Goal: Transaction & Acquisition: Purchase product/service

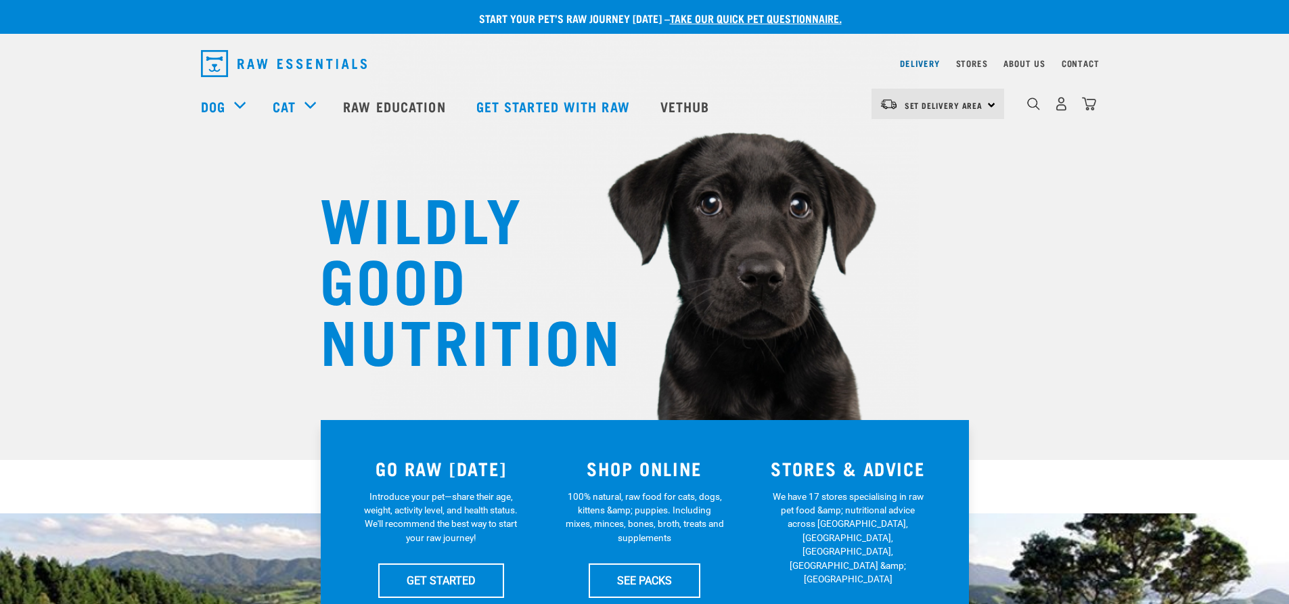
click at [914, 65] on link "Delivery" at bounding box center [919, 63] width 39 height 5
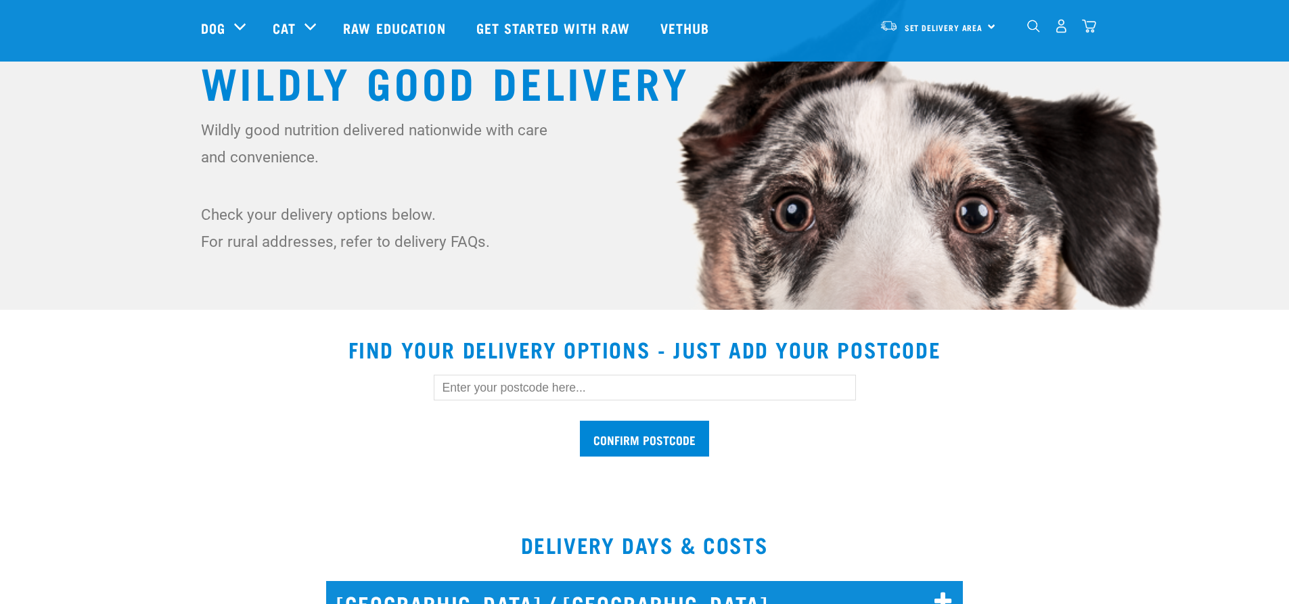
scroll to position [203, 0]
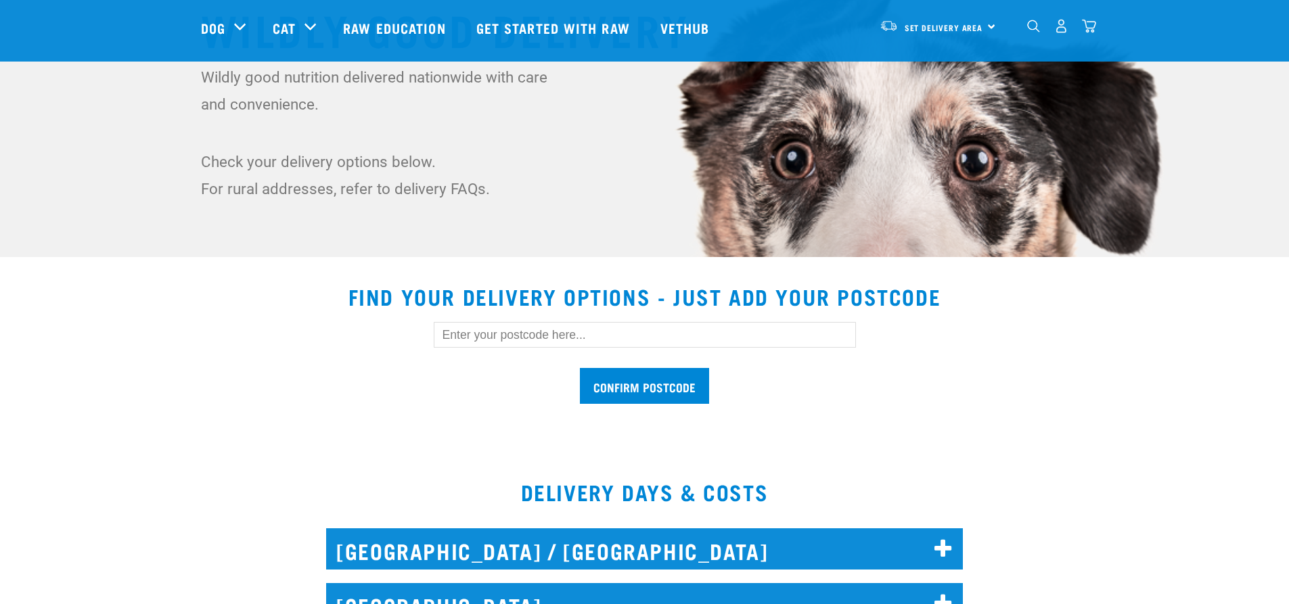
click at [713, 335] on input "text" at bounding box center [645, 335] width 422 height 26
type input "5019"
click at [681, 382] on input "Confirm postcode" at bounding box center [644, 386] width 129 height 36
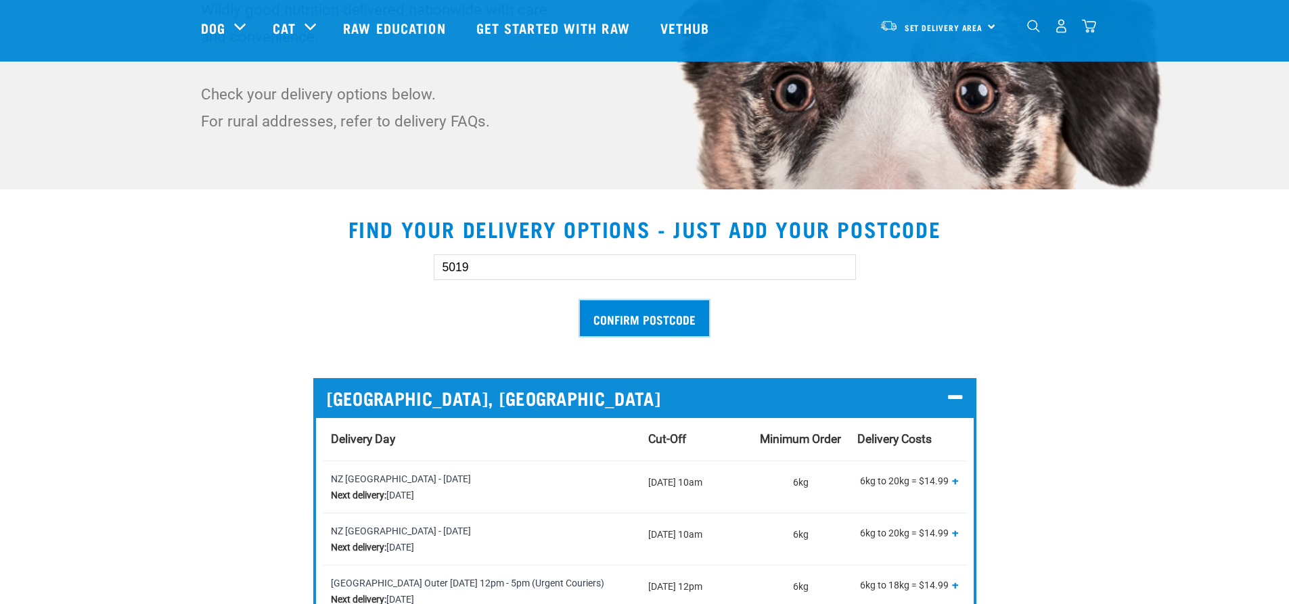
scroll to position [0, 0]
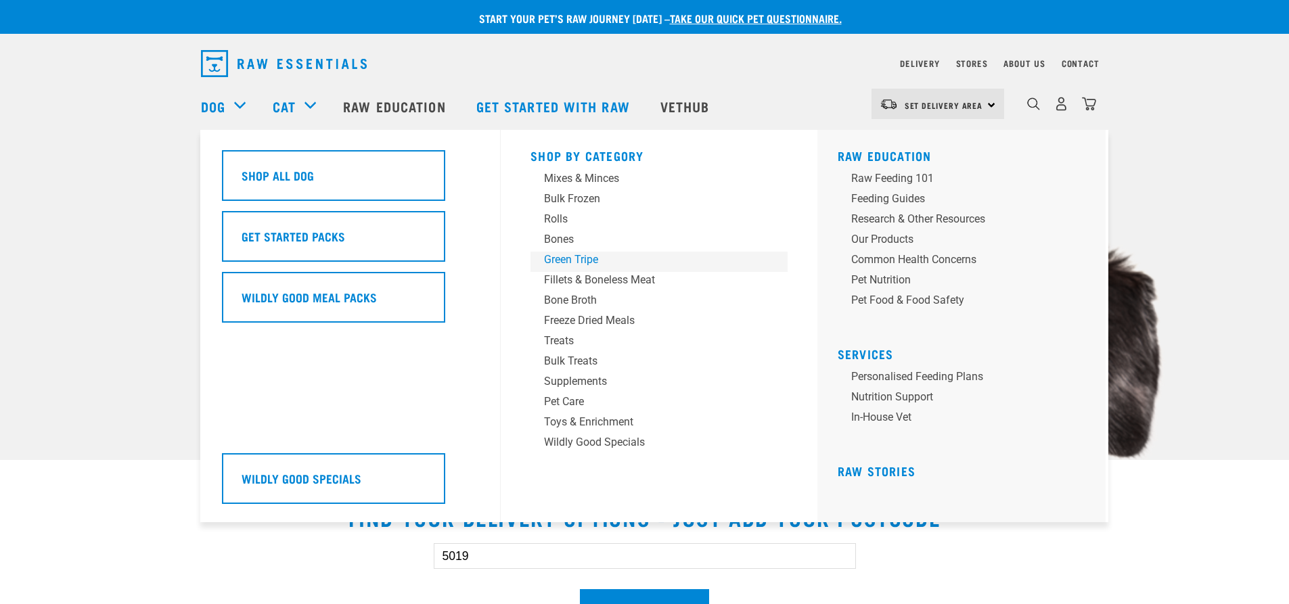
click at [568, 262] on div "Green Tripe" at bounding box center [649, 260] width 211 height 16
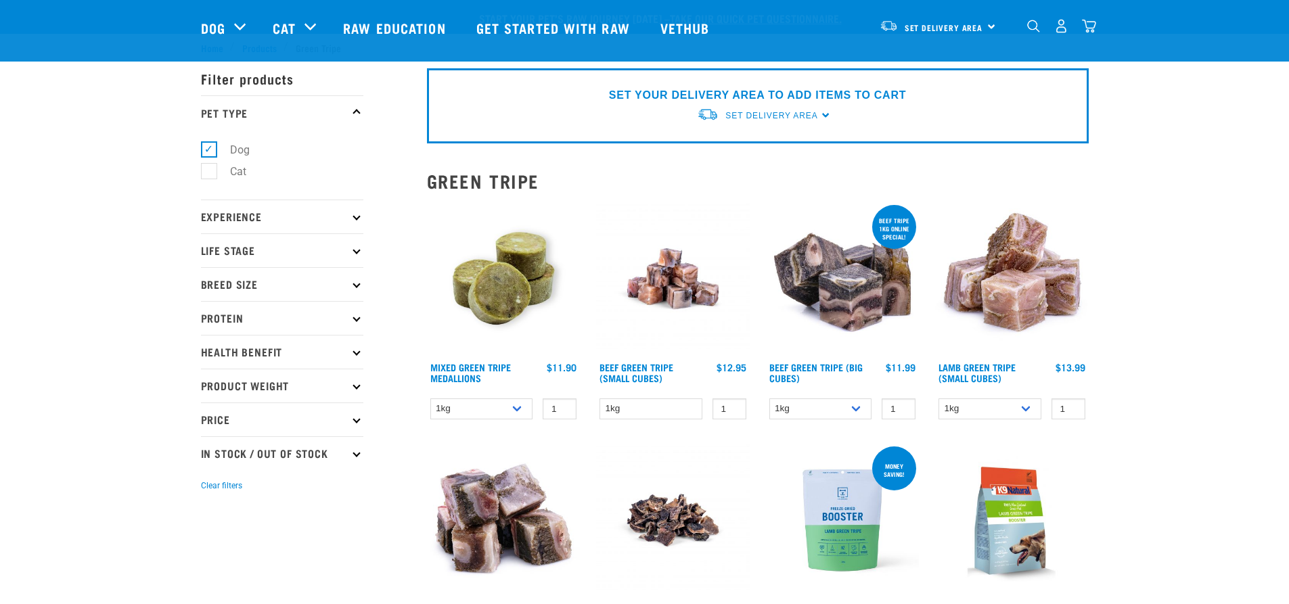
scroll to position [68, 0]
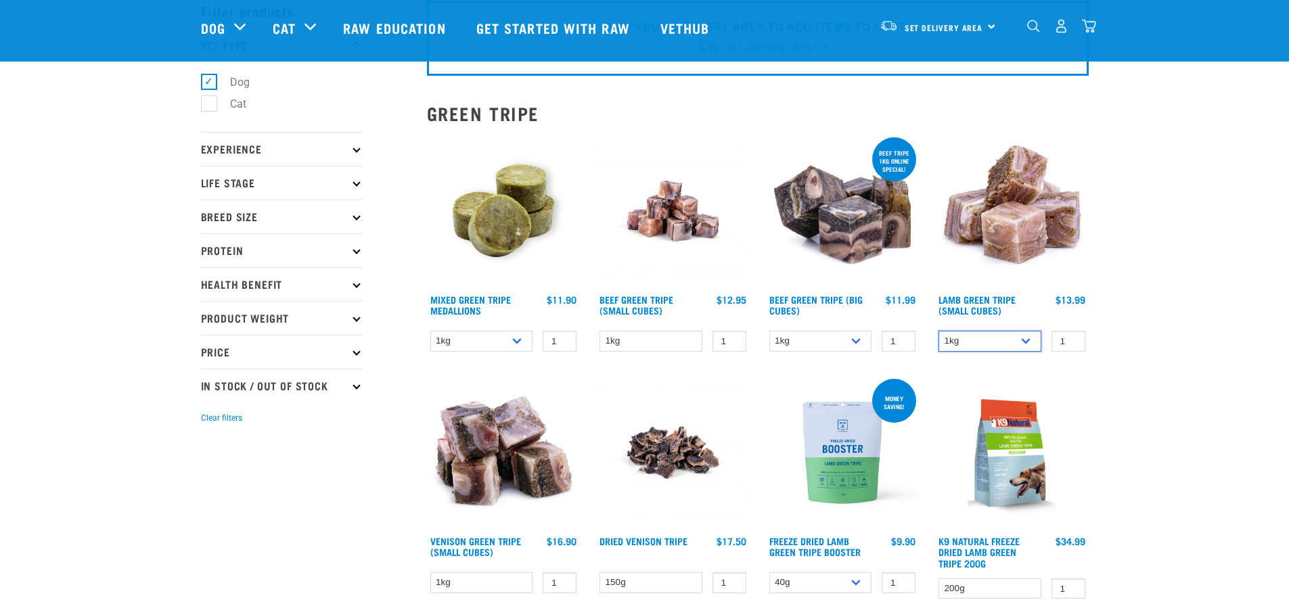
click at [1029, 346] on select "1kg 3kg" at bounding box center [990, 341] width 103 height 21
click at [939, 331] on select "1kg 3kg" at bounding box center [990, 341] width 103 height 21
click at [1100, 271] on div "Start your pet’s raw journey today – take our quick pet questionnaire. Delivery…" at bounding box center [644, 567] width 1289 height 1270
click at [985, 344] on select "1kg 3kg" at bounding box center [990, 341] width 103 height 21
select select "445"
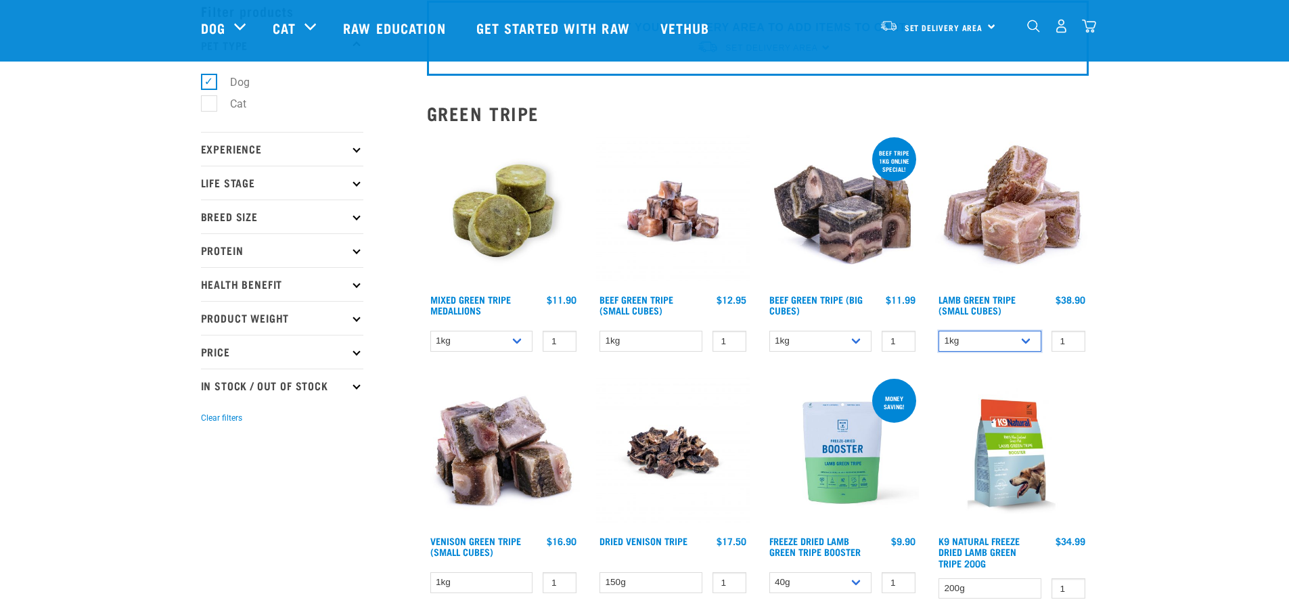
click at [939, 331] on select "1kg 3kg" at bounding box center [990, 341] width 103 height 21
click at [1027, 208] on img at bounding box center [1012, 212] width 154 height 154
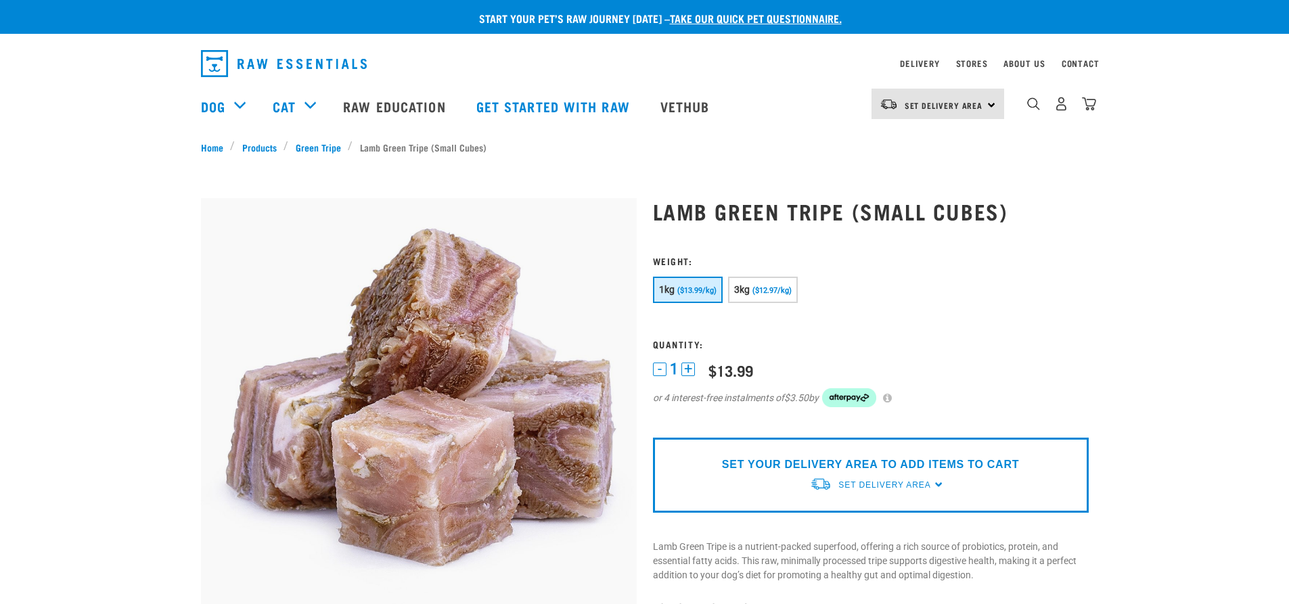
click at [901, 485] on span "Set Delivery Area" at bounding box center [884, 484] width 92 height 9
click at [859, 518] on link "[GEOGRAPHIC_DATA]" at bounding box center [877, 517] width 135 height 22
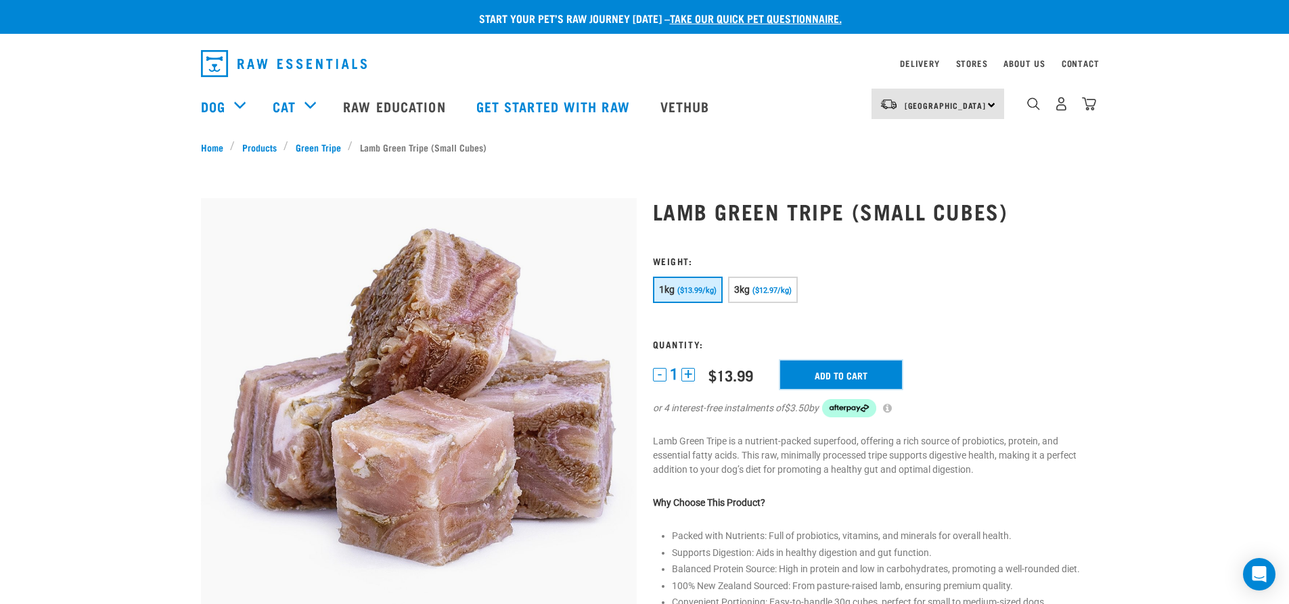
click at [868, 363] on input "Add to cart" at bounding box center [841, 375] width 122 height 28
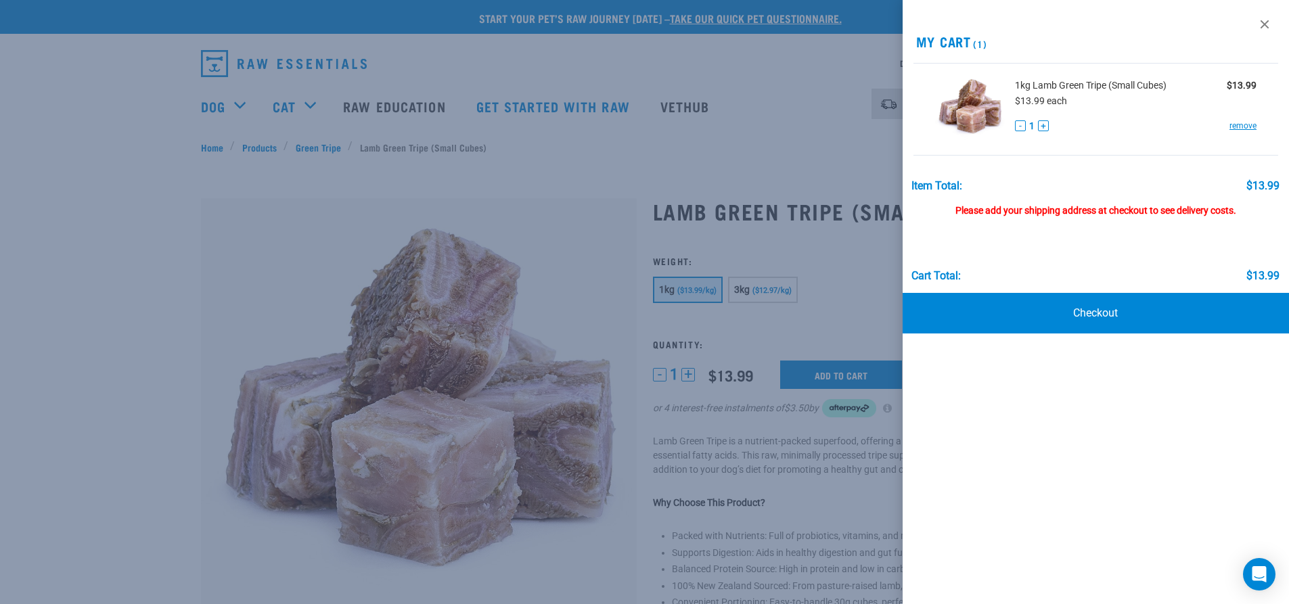
click at [1263, 24] on link at bounding box center [1265, 25] width 22 height 22
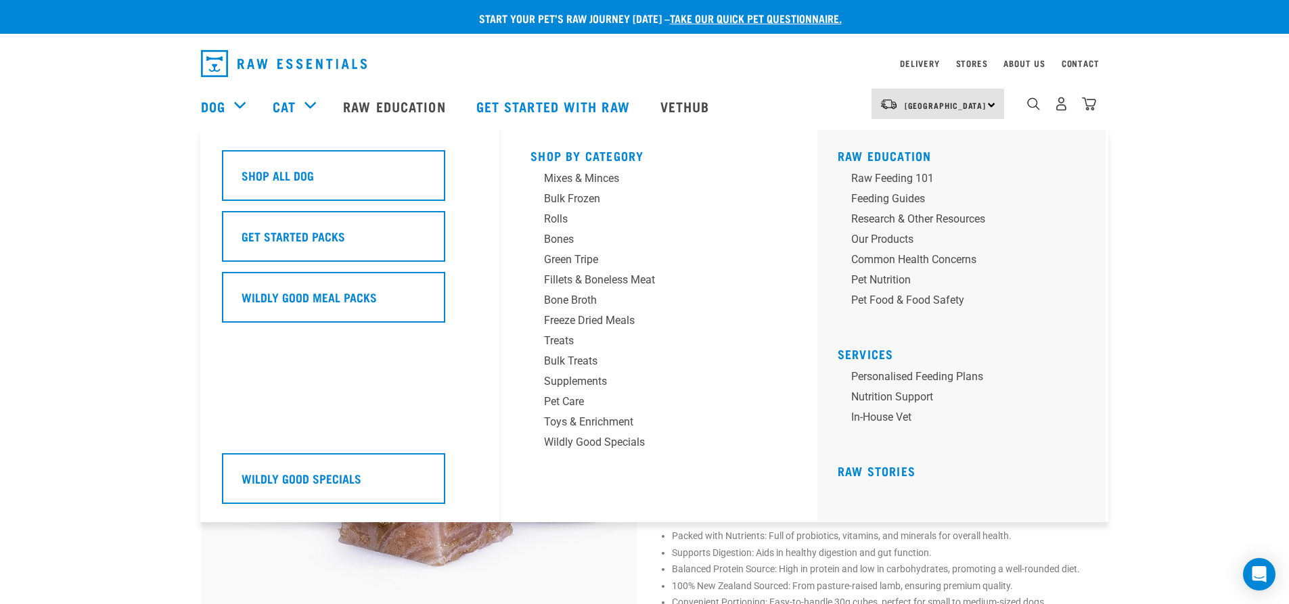
click at [305, 187] on div "Shop All Dog" at bounding box center [333, 175] width 223 height 51
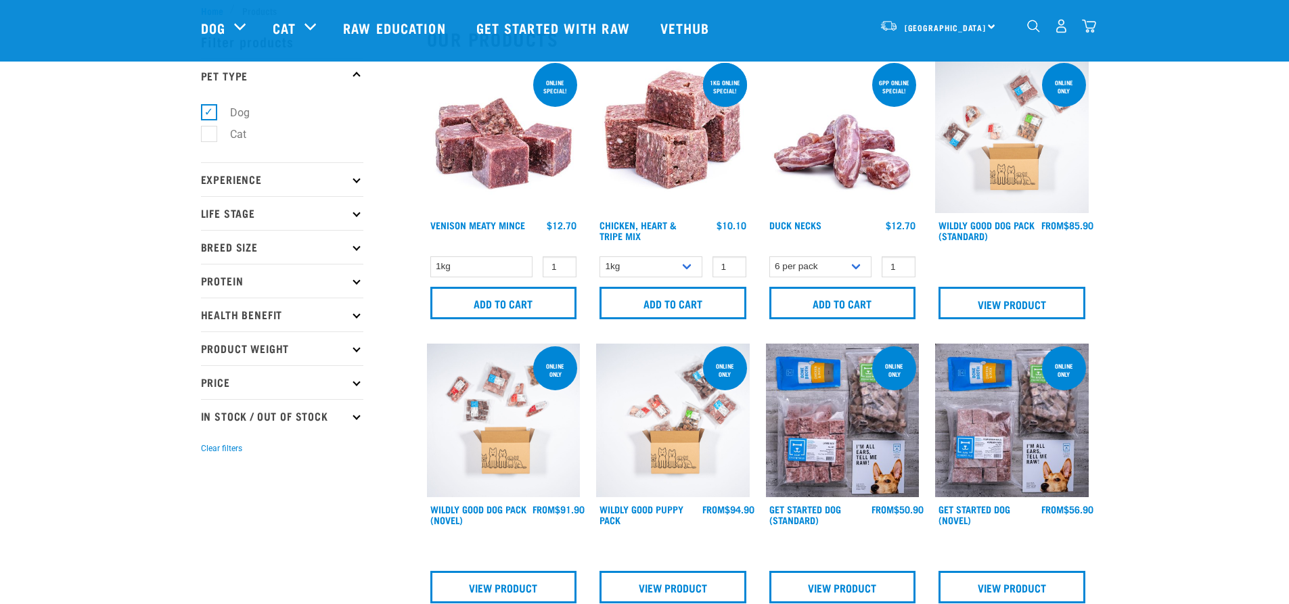
scroll to position [68, 0]
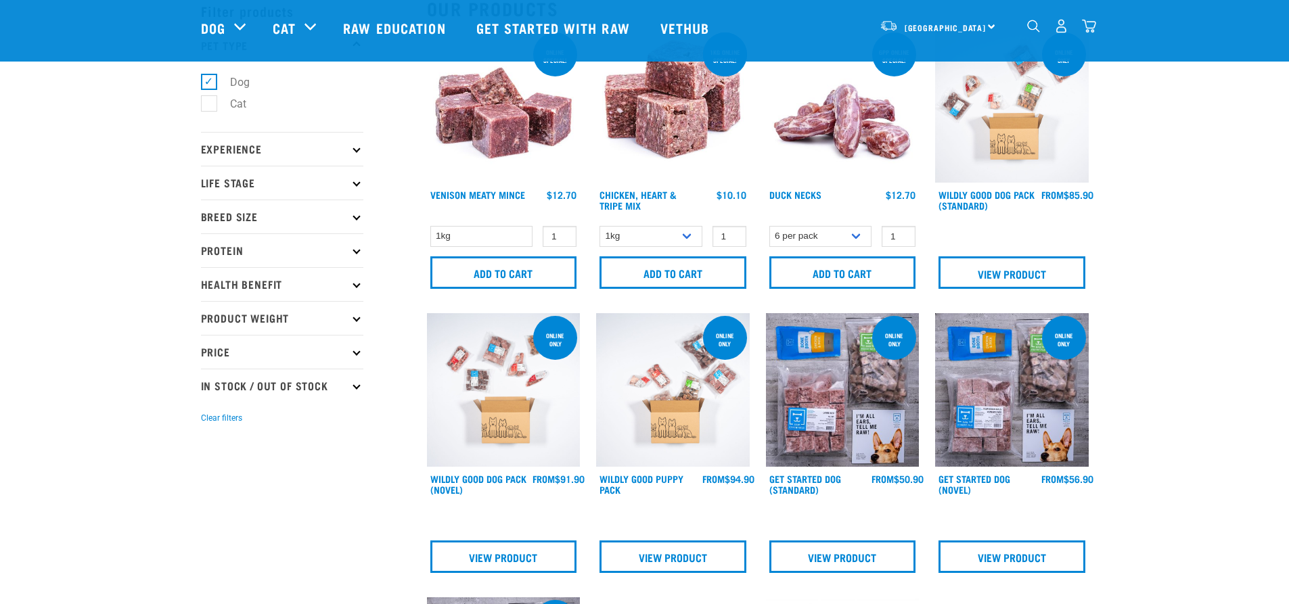
click at [354, 258] on p "Protein" at bounding box center [282, 250] width 162 height 34
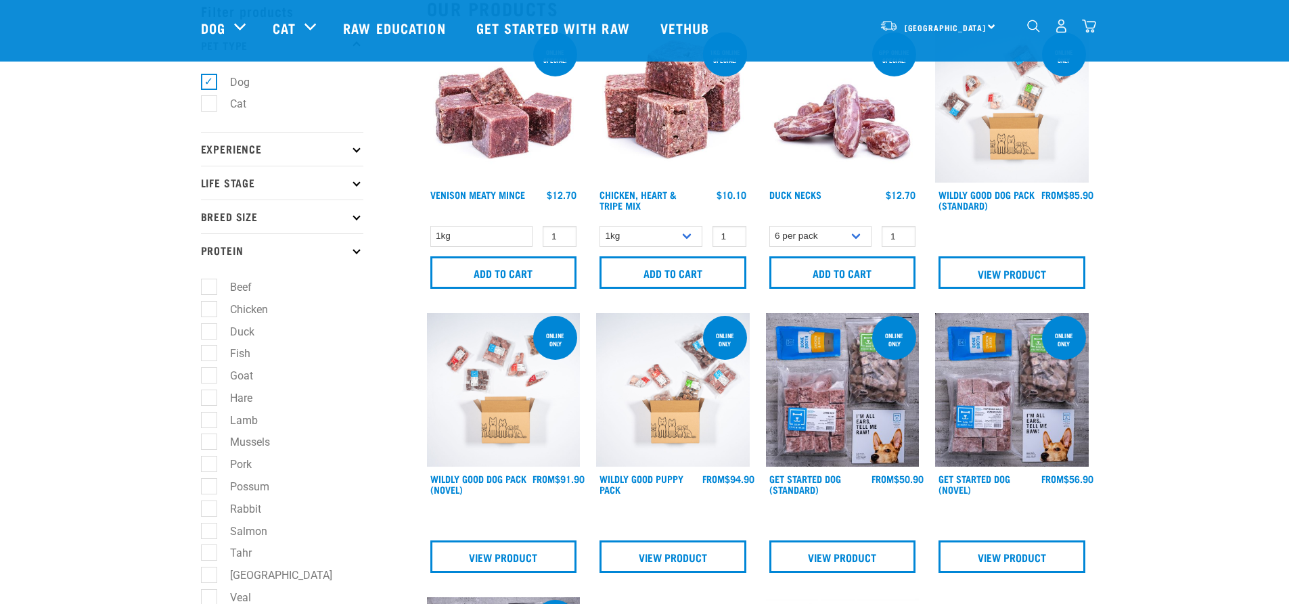
click at [217, 421] on label "Lamb" at bounding box center [235, 420] width 55 height 17
click at [210, 421] on input "Lamb" at bounding box center [205, 417] width 9 height 9
checkbox input "true"
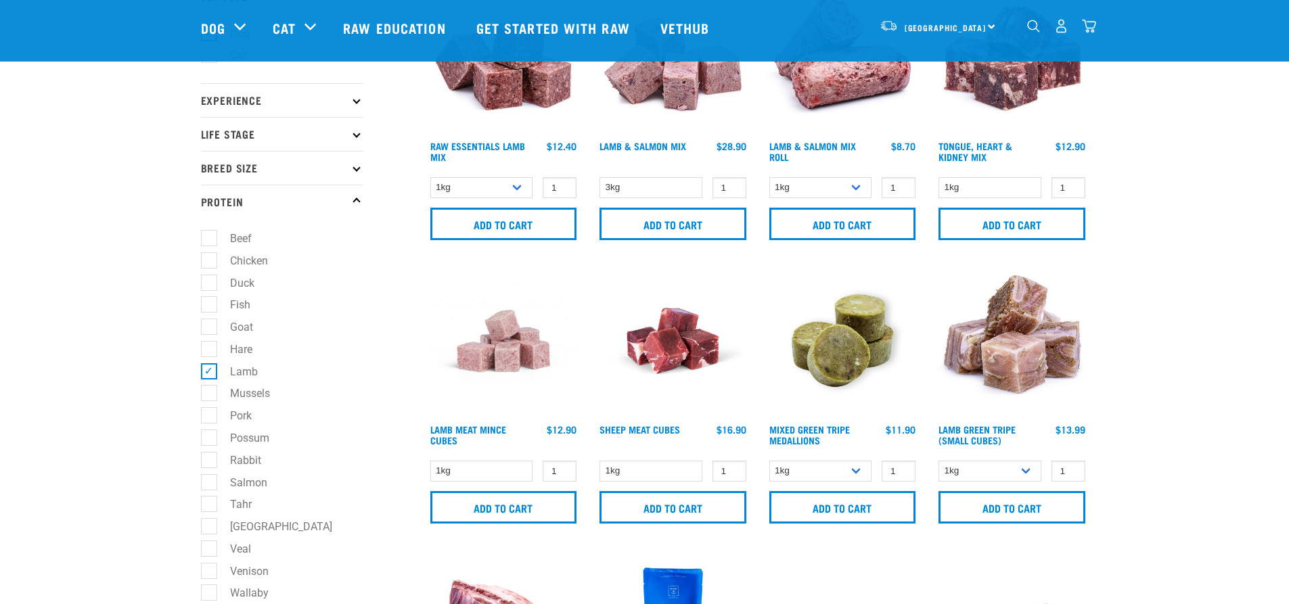
scroll to position [203, 0]
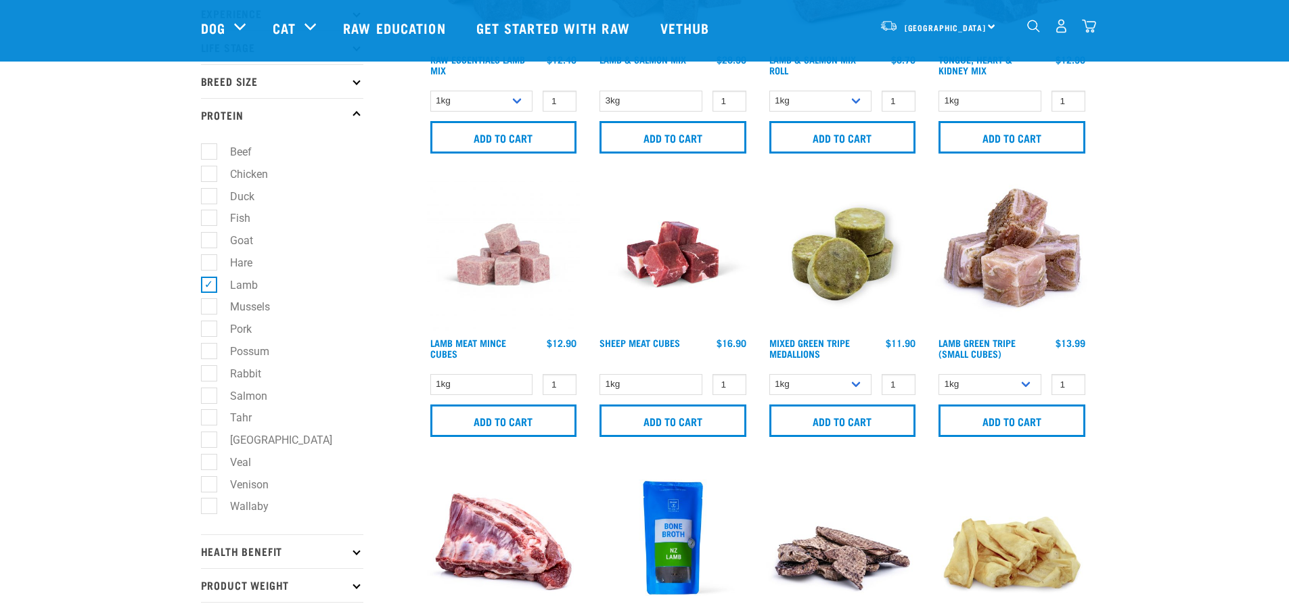
click at [480, 346] on link "Lamb Meat Mince Cubes" at bounding box center [468, 348] width 76 height 16
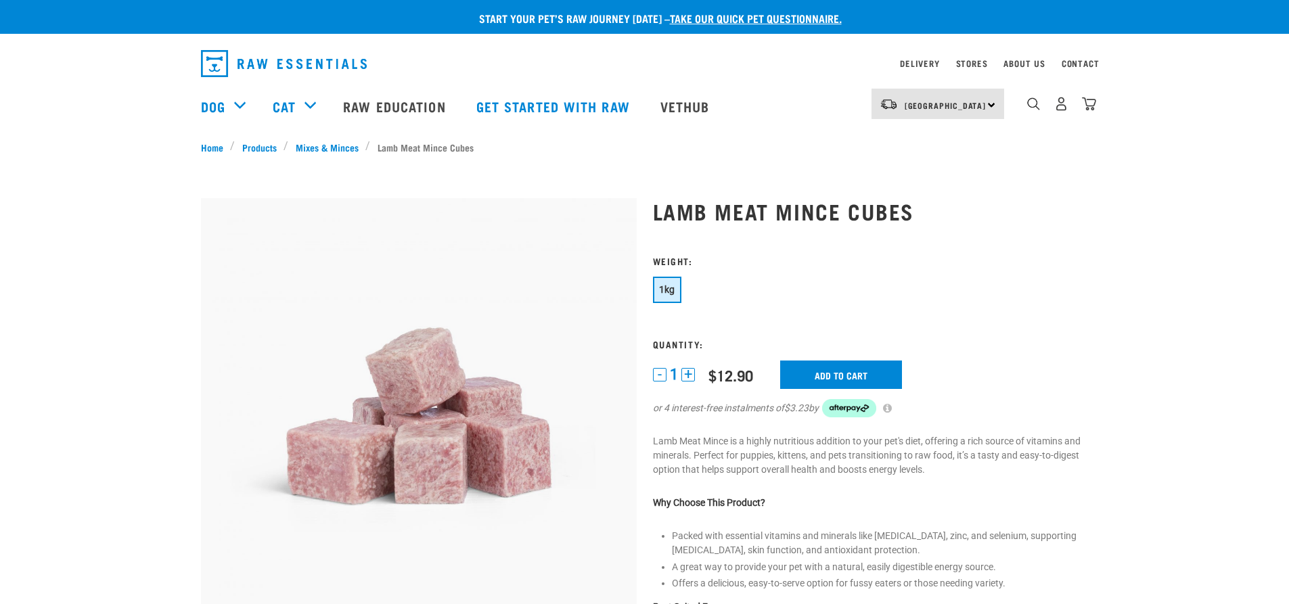
click at [690, 377] on button "+" at bounding box center [688, 375] width 14 height 14
click at [865, 373] on input "Add to cart" at bounding box center [841, 375] width 122 height 28
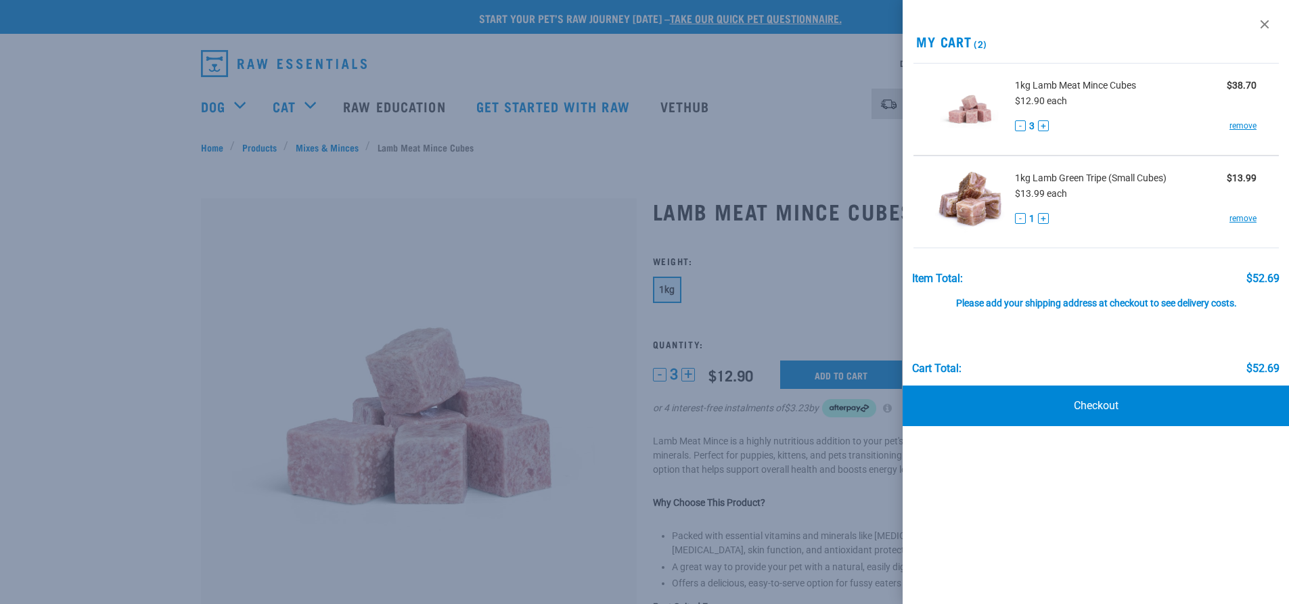
click at [1044, 126] on button "+" at bounding box center [1043, 125] width 11 height 11
click at [1044, 216] on button "+" at bounding box center [1043, 218] width 11 height 11
click at [1154, 401] on link "Checkout" at bounding box center [1096, 406] width 387 height 41
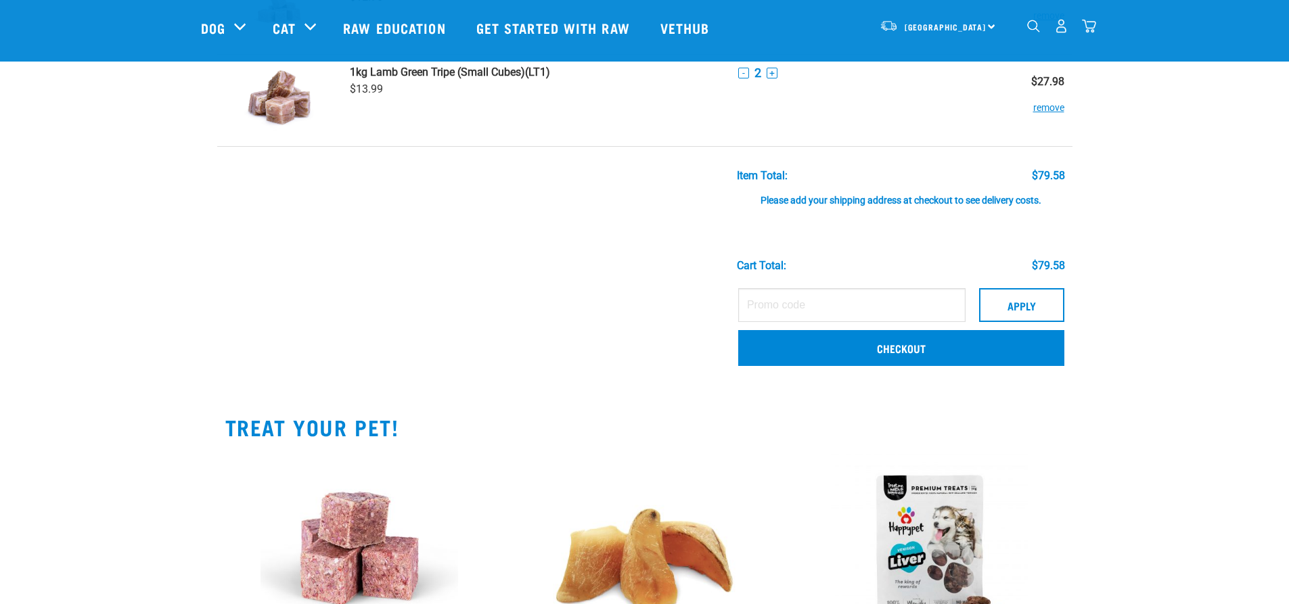
scroll to position [203, 0]
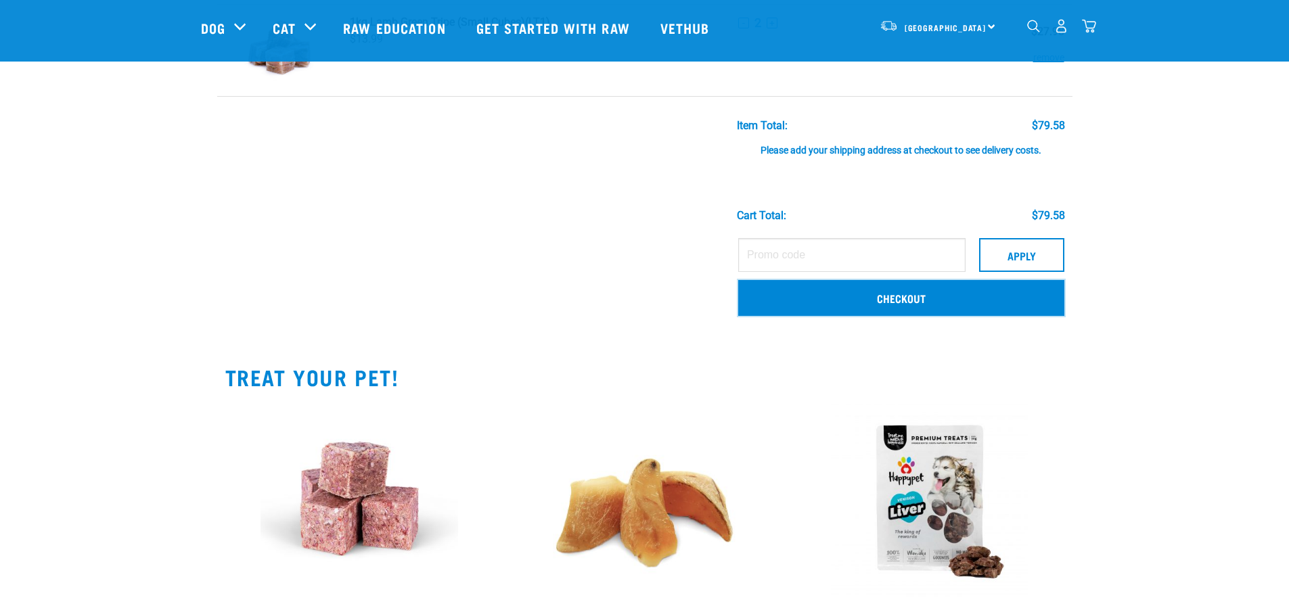
click at [874, 301] on link "Checkout" at bounding box center [901, 297] width 326 height 35
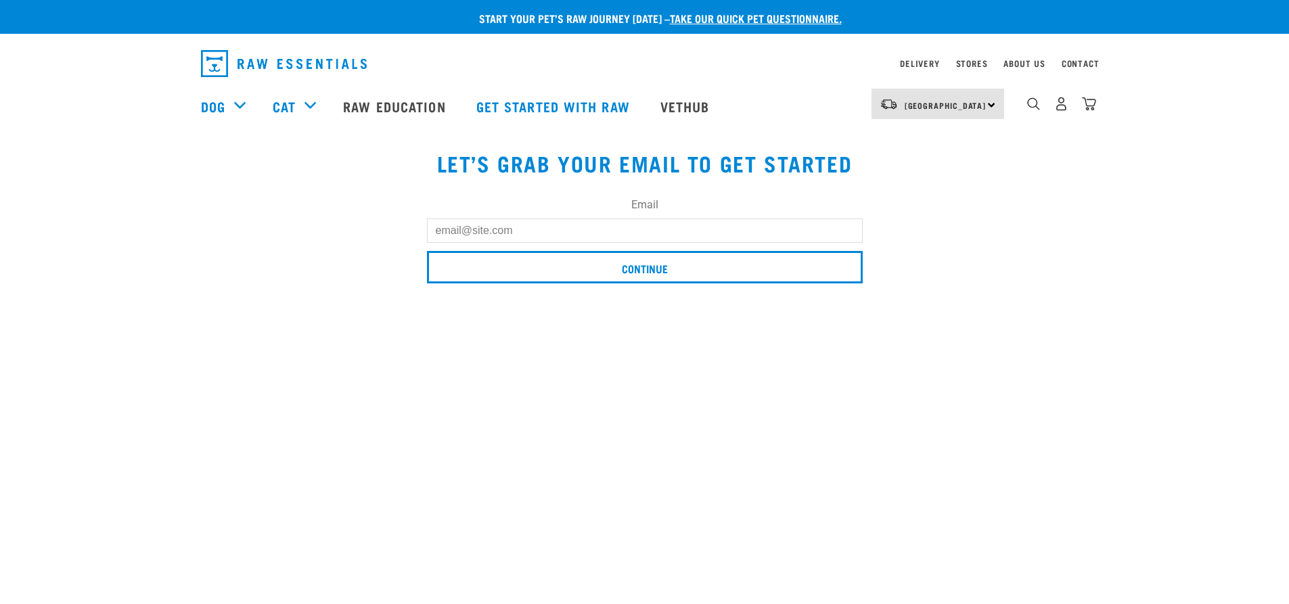
click at [677, 231] on input "Email" at bounding box center [645, 231] width 436 height 24
type input "[PERSON_NAME][EMAIL_ADDRESS][DOMAIN_NAME]"
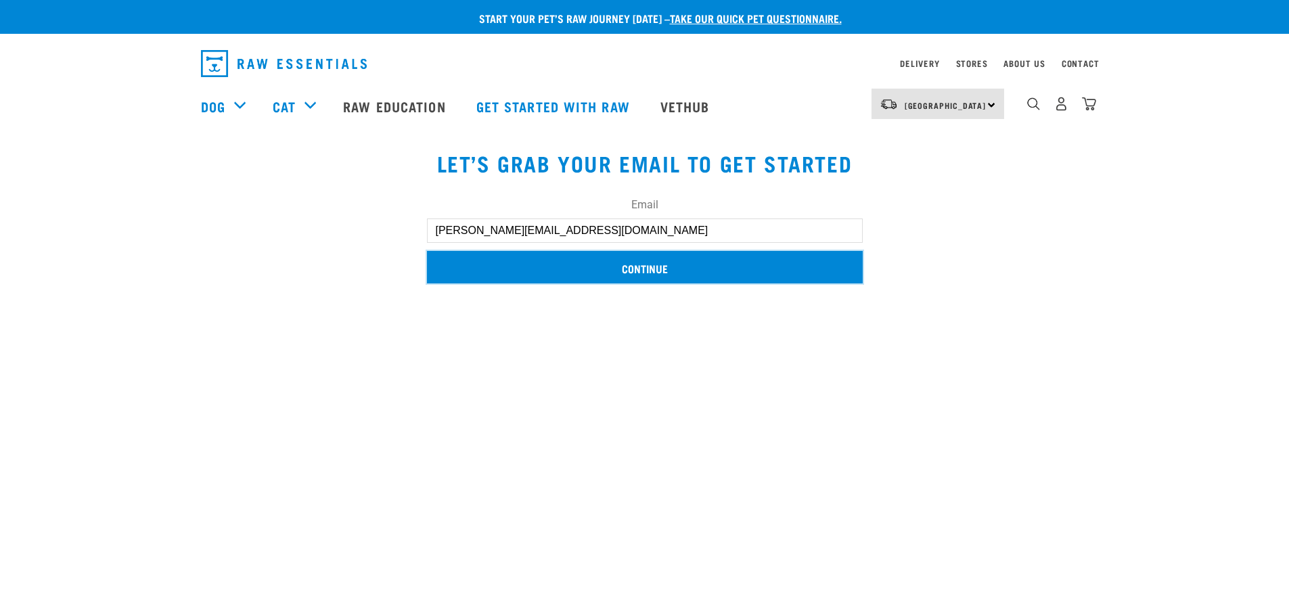
click at [730, 272] on input "Continue" at bounding box center [645, 267] width 436 height 32
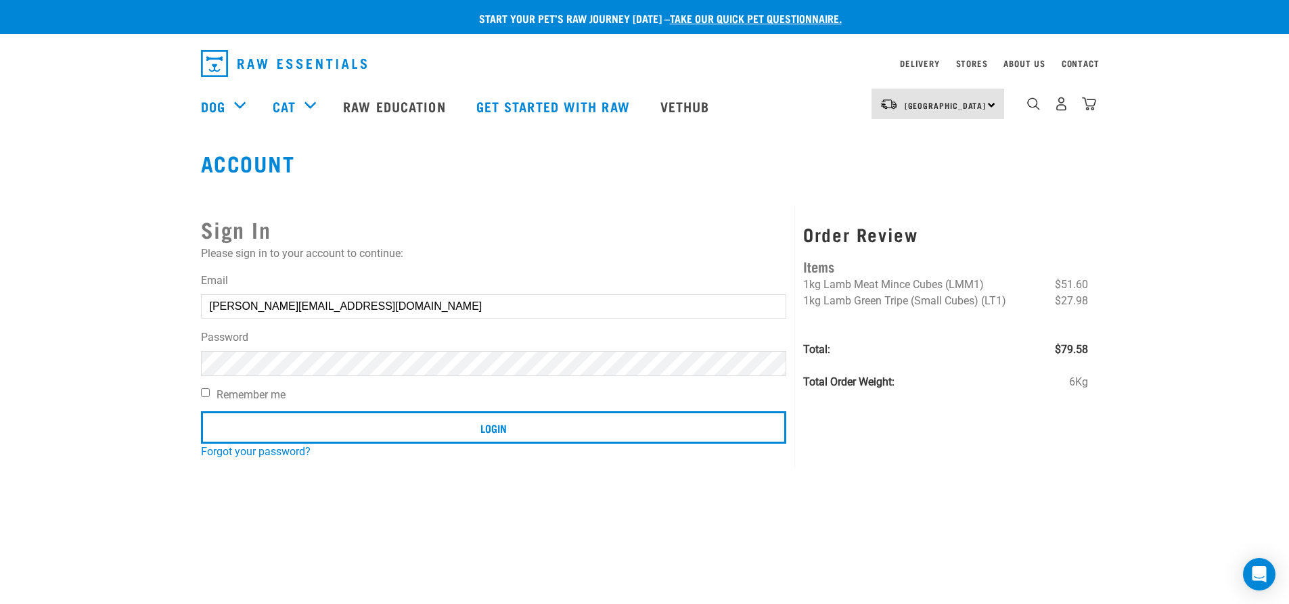
click at [201, 411] on input "Login" at bounding box center [494, 427] width 586 height 32
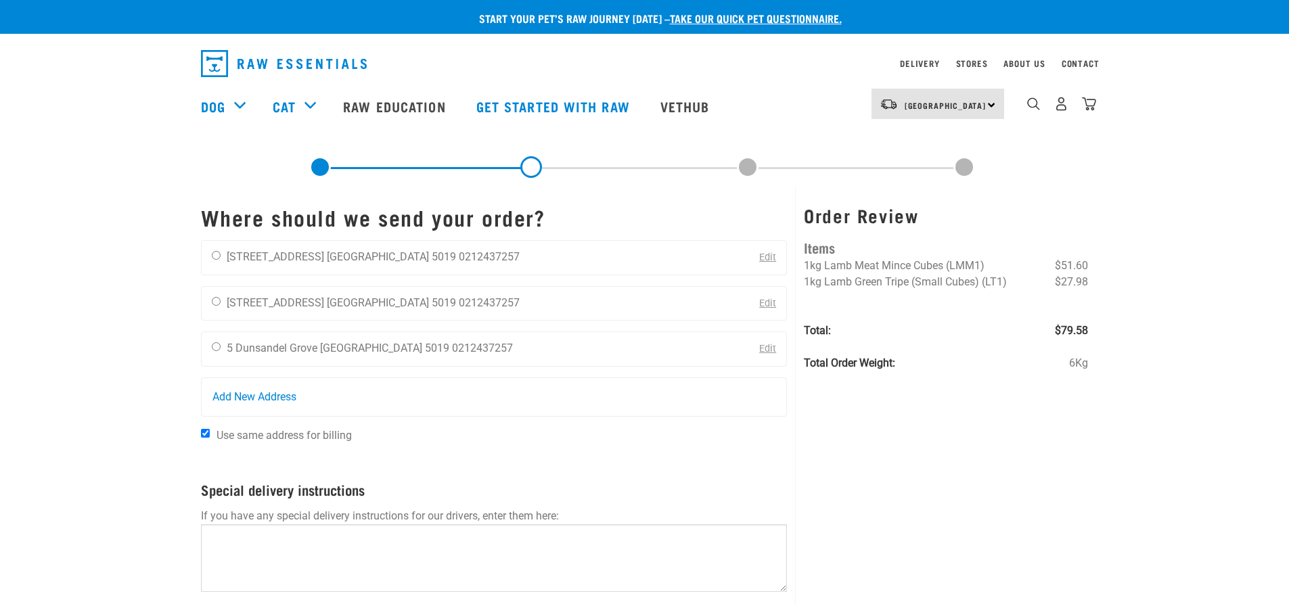
click at [242, 347] on li "5 Dunsandel Grove" at bounding box center [272, 348] width 91 height 13
click at [219, 344] on input "radio" at bounding box center [216, 346] width 9 height 9
radio input "true"
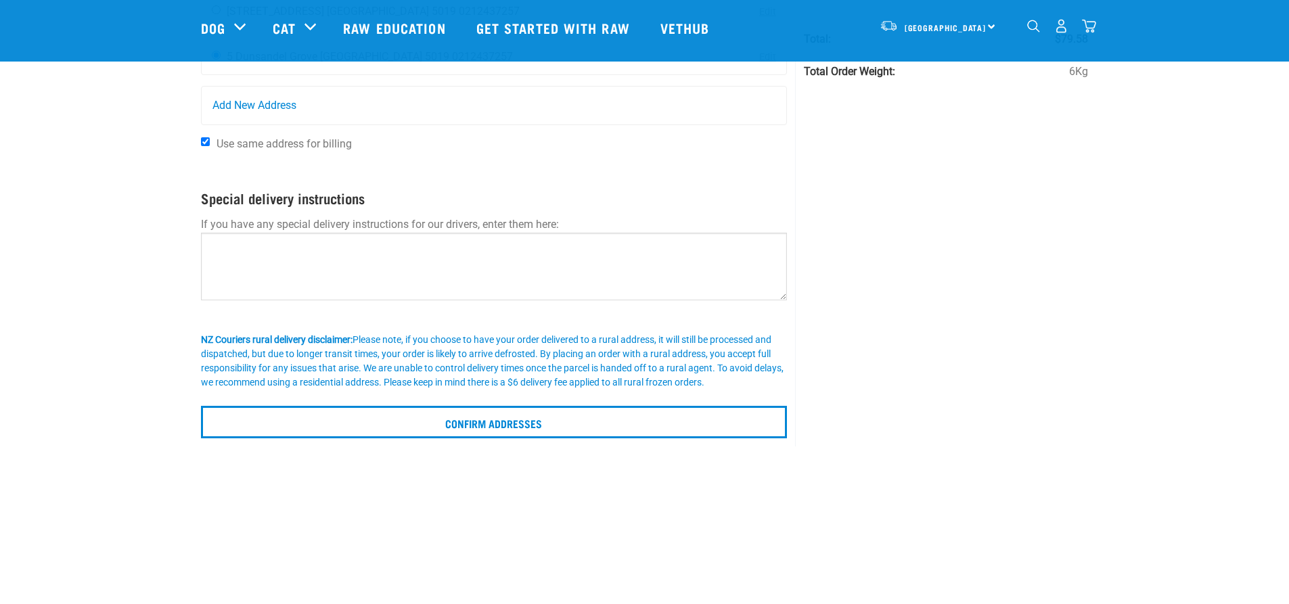
scroll to position [203, 0]
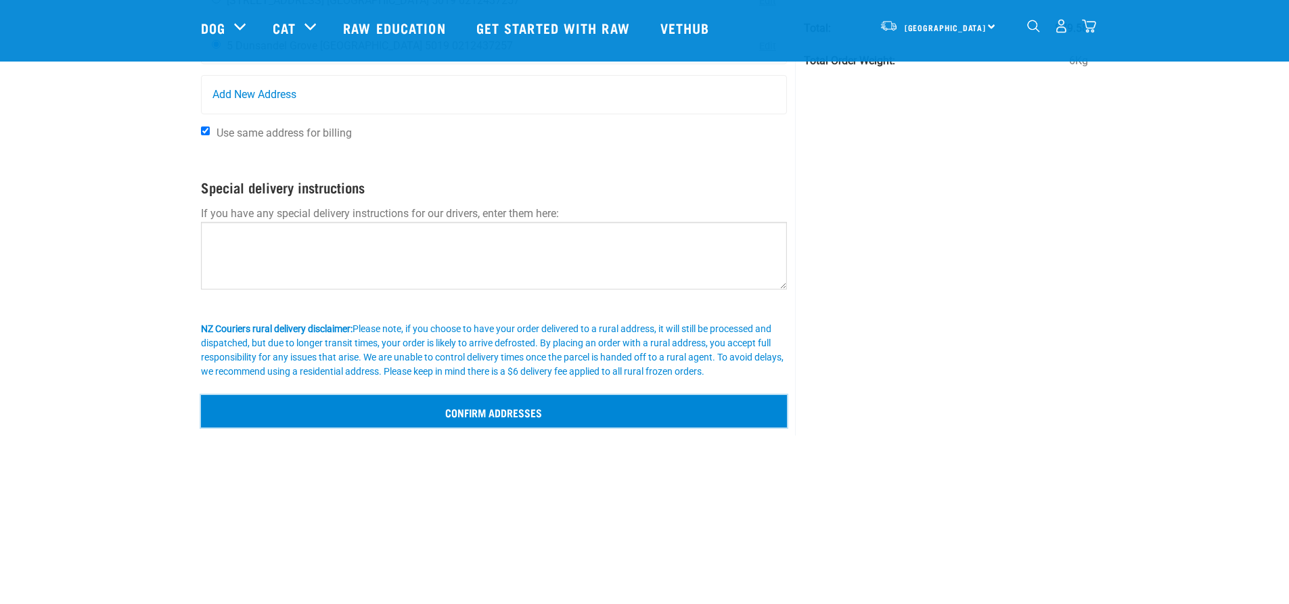
click at [615, 418] on input "Confirm addresses" at bounding box center [494, 411] width 587 height 32
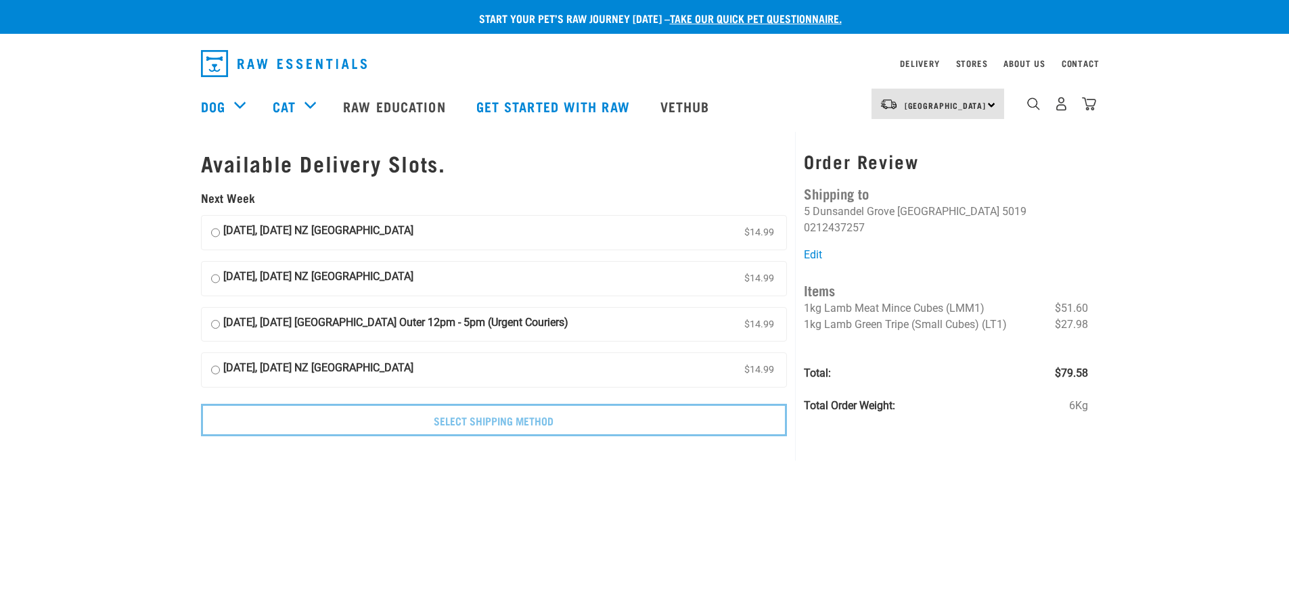
click at [215, 231] on input "[DATE], [DATE] NZ [GEOGRAPHIC_DATA] $14.99" at bounding box center [215, 233] width 9 height 20
radio input "true"
